Goal: Find specific page/section: Find specific page/section

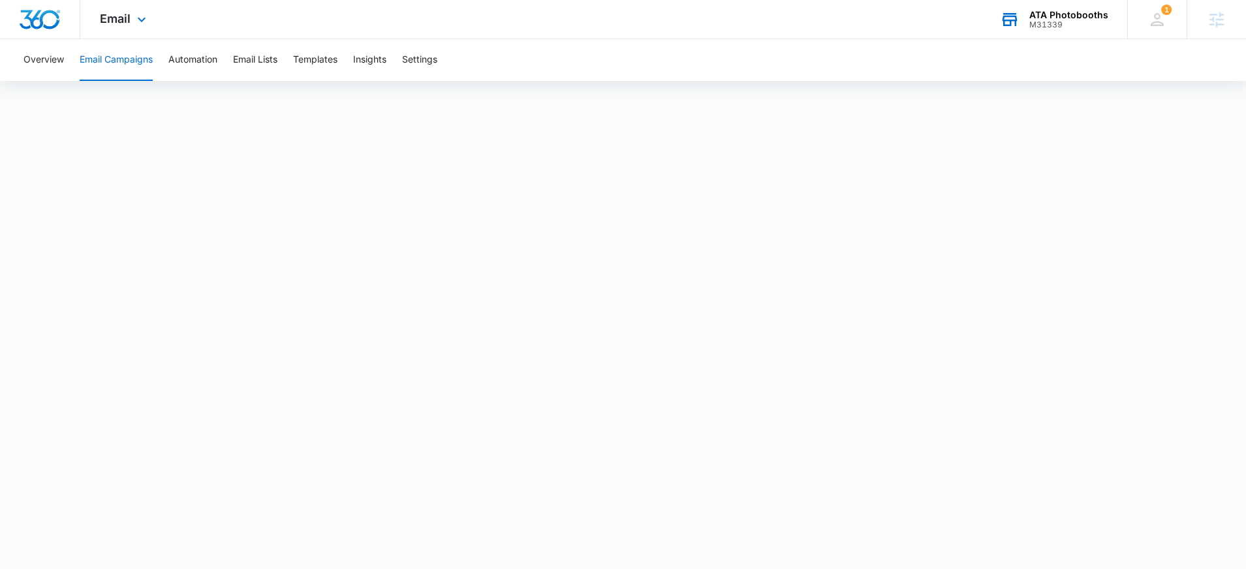
click at [1073, 28] on div "M31339" at bounding box center [1068, 24] width 79 height 9
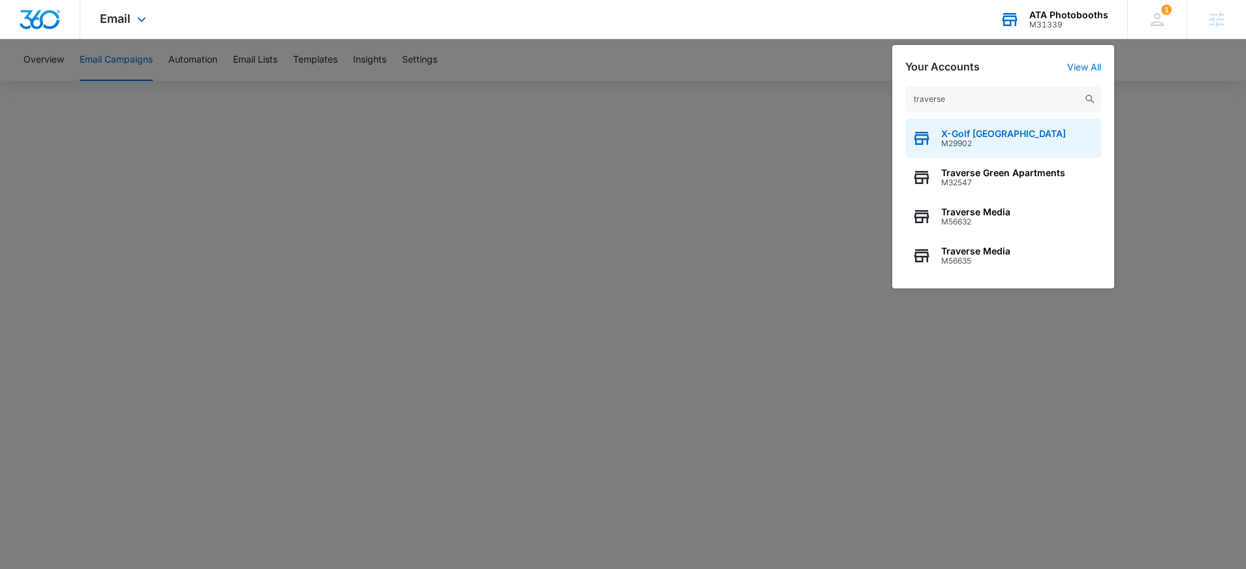
type input "traverse"
click at [1015, 155] on div "X-Golf Traverse City M29902" at bounding box center [1003, 138] width 196 height 39
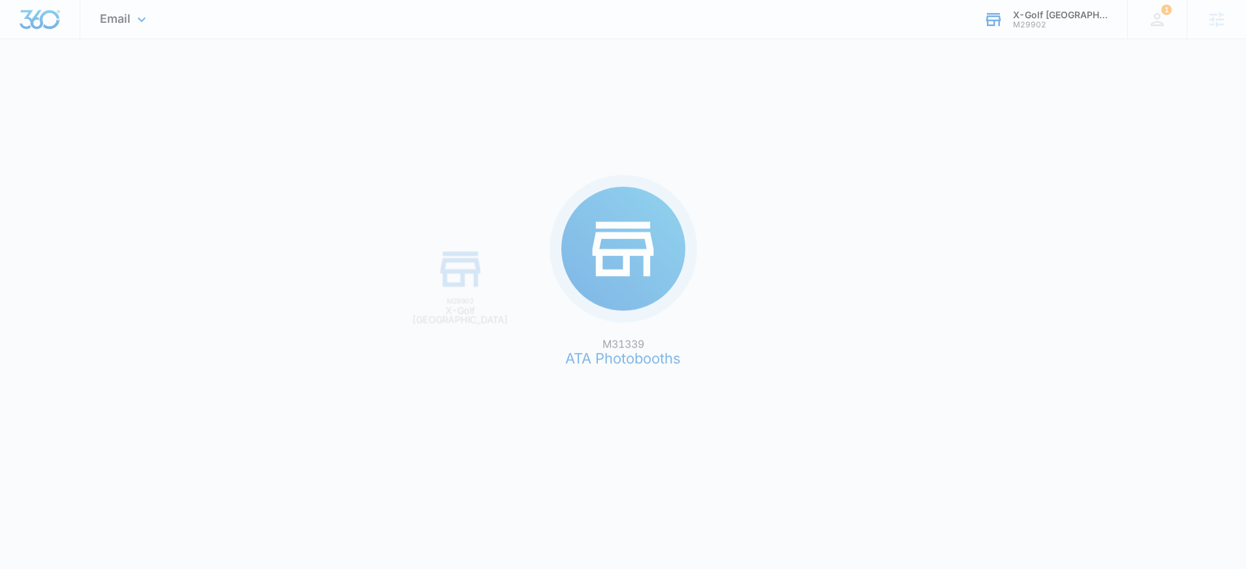
click at [1012, 174] on div "M31339 ATA Photobooths M29902 X-Golf [GEOGRAPHIC_DATA]" at bounding box center [623, 284] width 1246 height 569
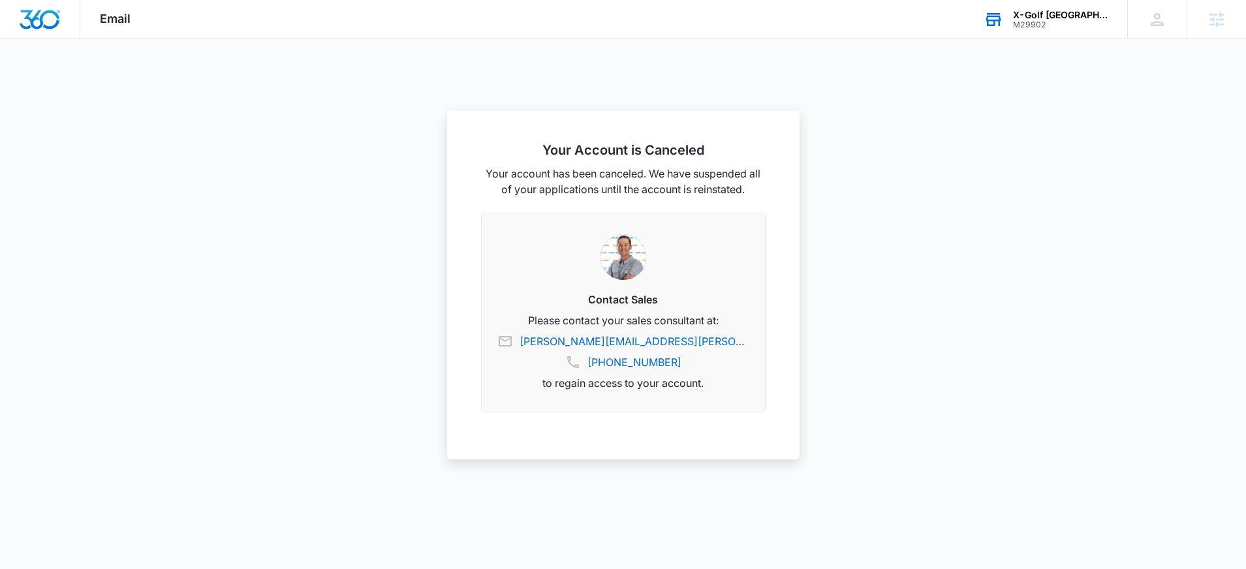
click at [1039, 20] on div "M29902" at bounding box center [1060, 24] width 95 height 9
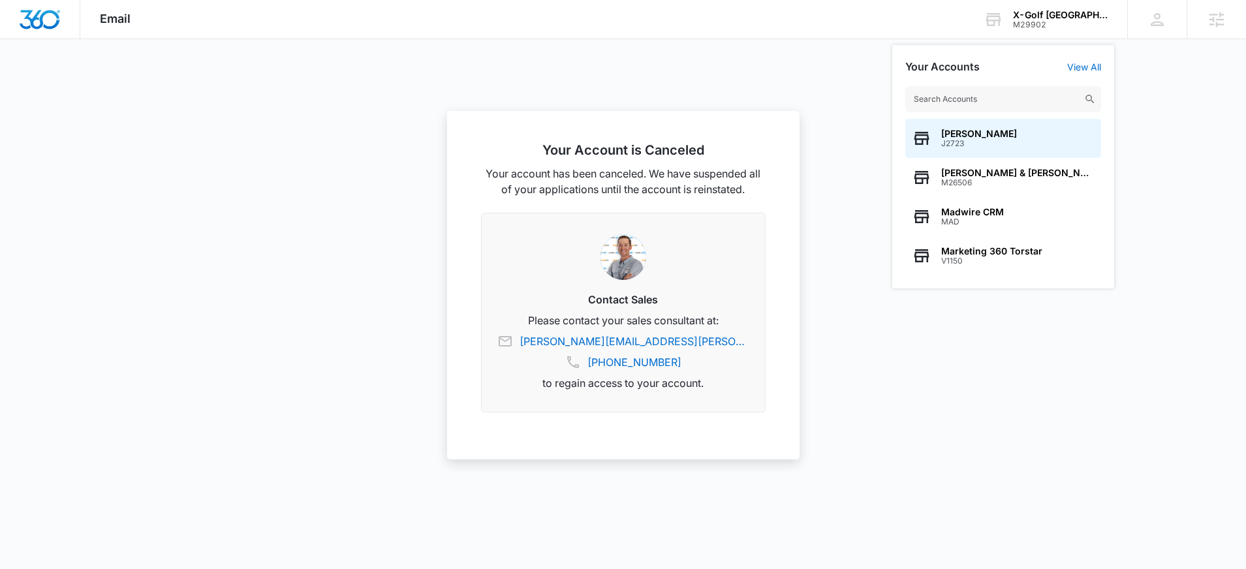
click at [1005, 99] on input "text" at bounding box center [1003, 99] width 196 height 26
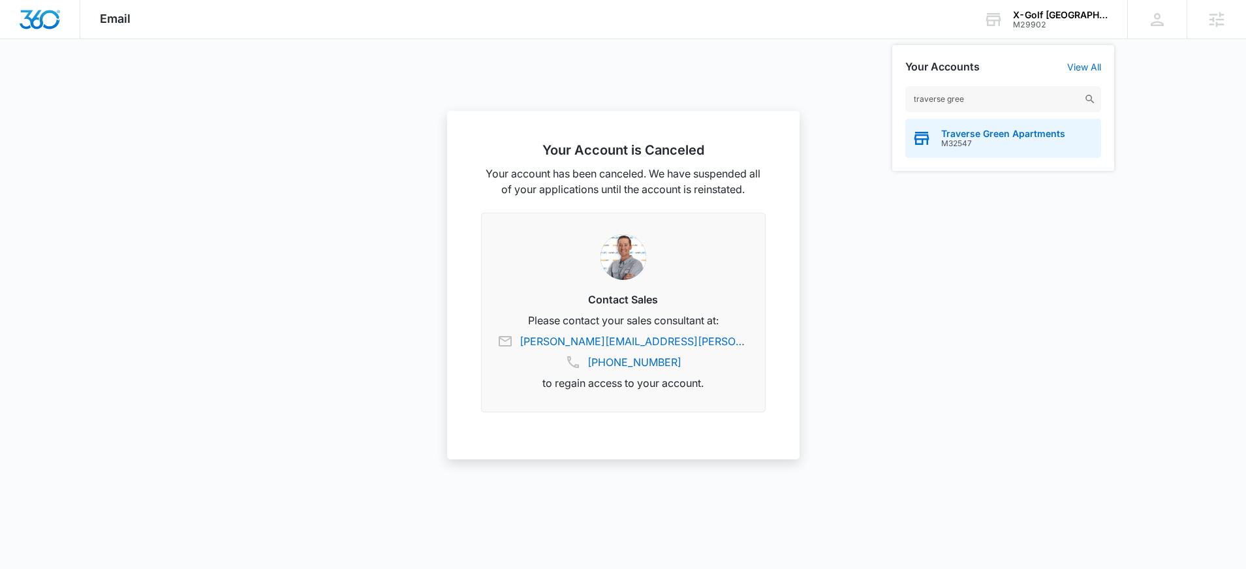
type input "traverse gree"
click at [985, 136] on span "Traverse Green Apartments" at bounding box center [1003, 134] width 124 height 10
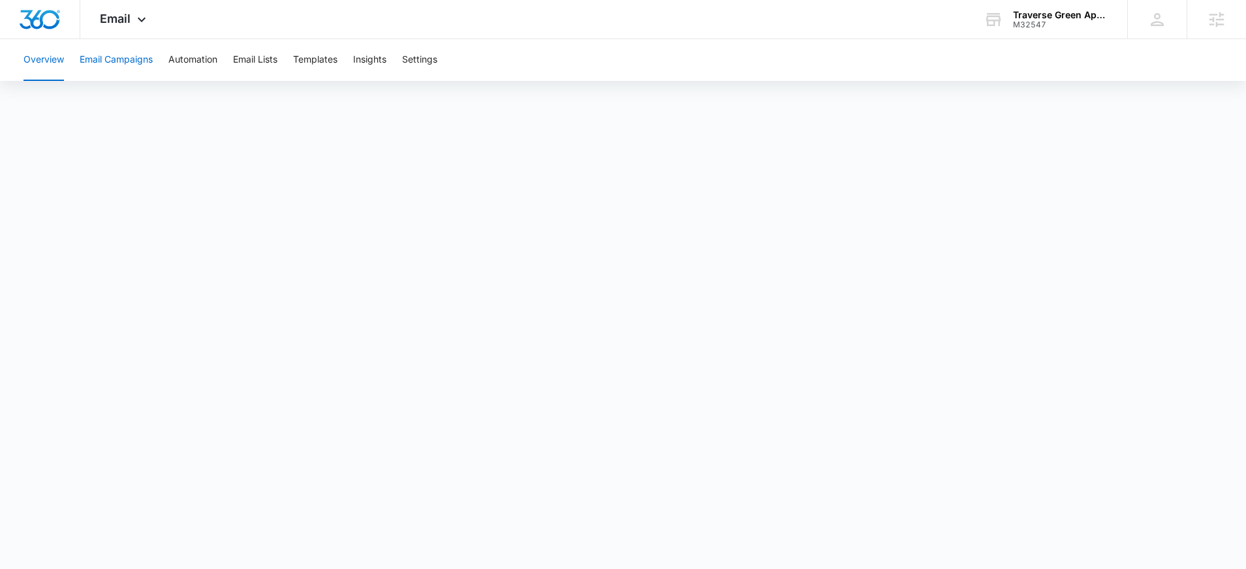
click at [125, 66] on button "Email Campaigns" at bounding box center [116, 60] width 73 height 42
click at [1050, 18] on div "Traverse Green Apartments" at bounding box center [1060, 15] width 95 height 10
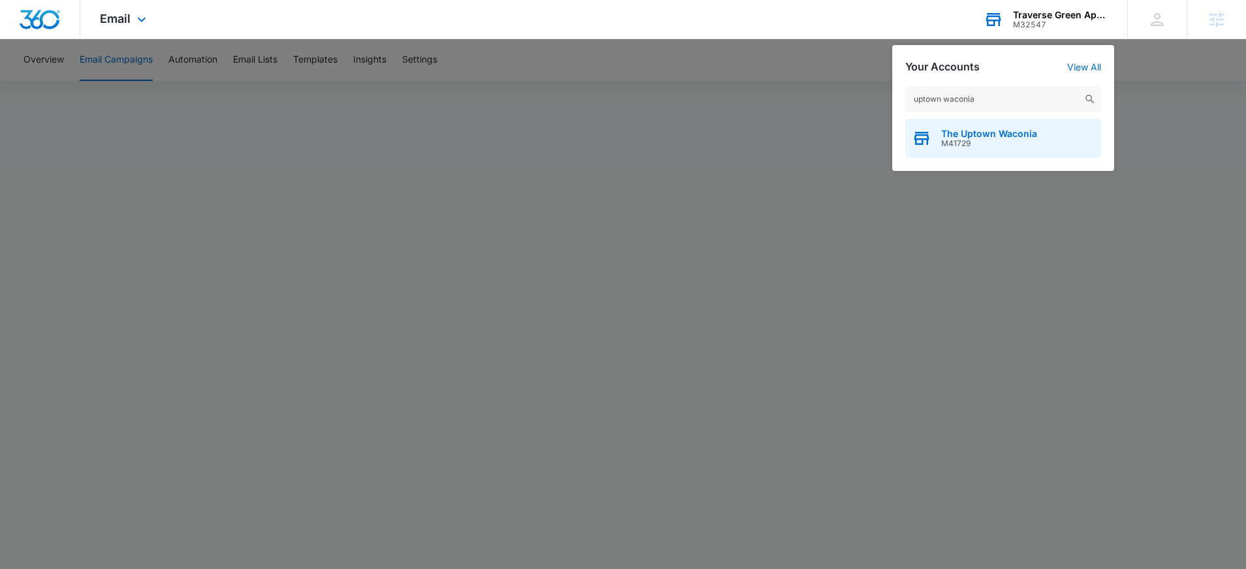
type input "uptown waconia"
click at [1075, 149] on div "The Uptown Waconia M41729" at bounding box center [1003, 138] width 196 height 39
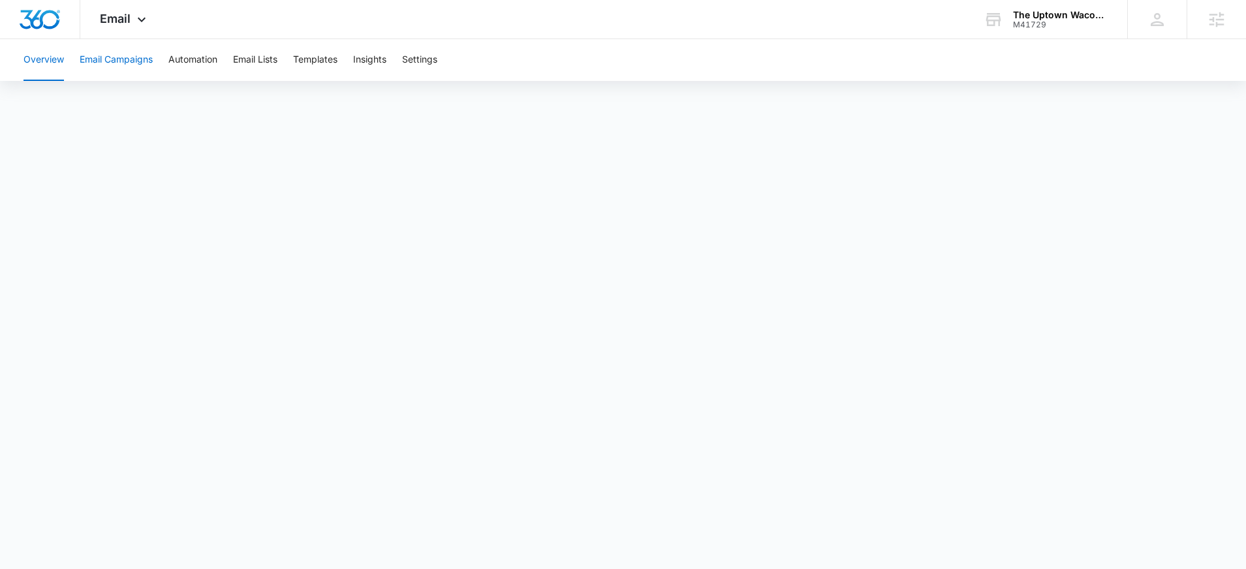
click at [128, 67] on button "Email Campaigns" at bounding box center [116, 60] width 73 height 42
